Goal: Task Accomplishment & Management: Manage account settings

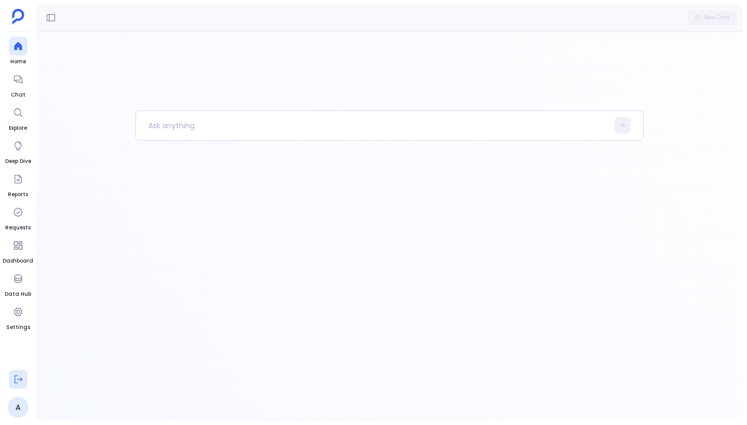
click at [20, 378] on icon at bounding box center [18, 379] width 10 height 10
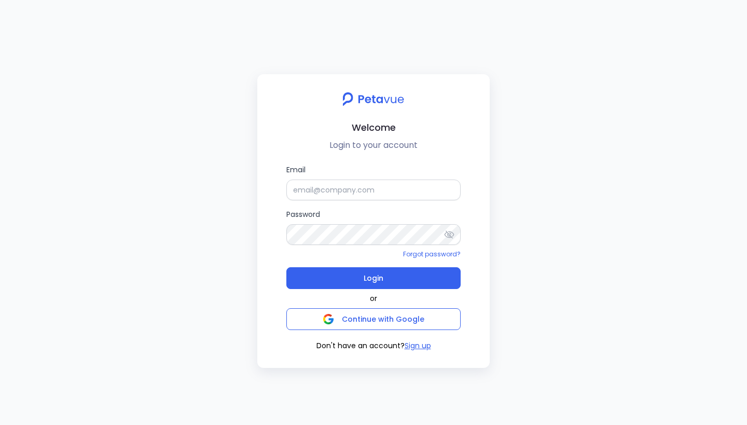
click at [175, 105] on div "Welcome Login to your account Email Password Forgot password? Login or Continue…" at bounding box center [373, 212] width 747 height 425
click at [381, 193] on input "Email" at bounding box center [373, 190] width 174 height 21
click at [364, 192] on input "Email" at bounding box center [373, 190] width 174 height 21
paste input "[EMAIL_ADDRESS][DOMAIN_NAME]"
type input "[EMAIL_ADDRESS][DOMAIN_NAME]"
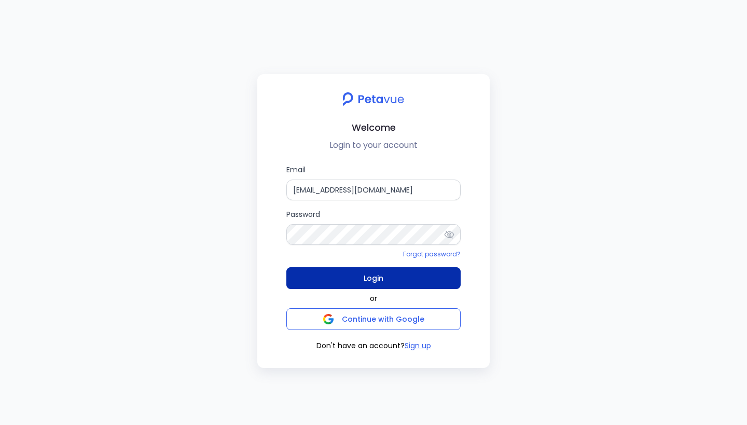
click at [335, 274] on button "Login" at bounding box center [373, 278] width 174 height 22
